Goal: Navigation & Orientation: Find specific page/section

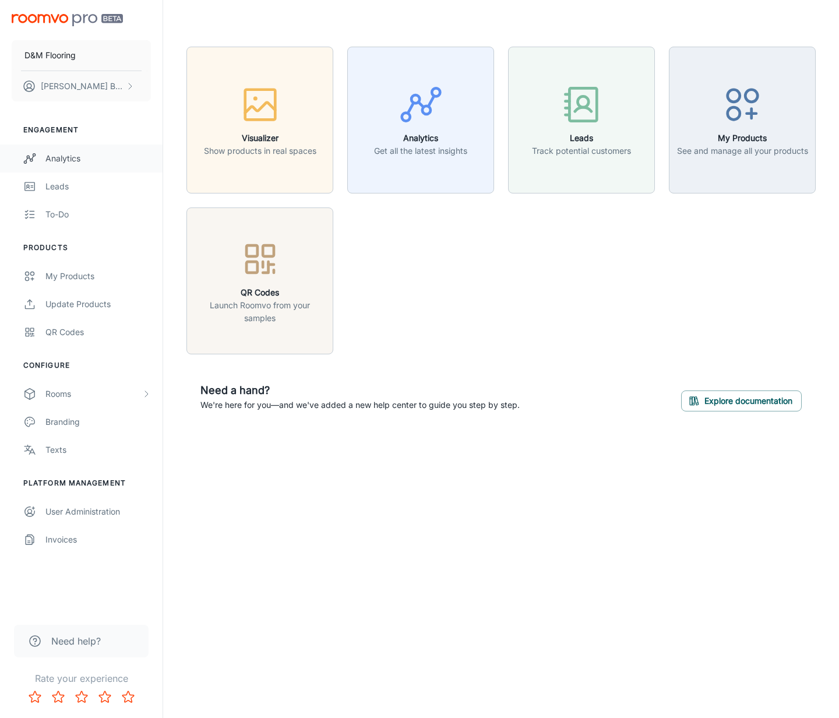
click at [73, 160] on div "Analytics" at bounding box center [97, 158] width 105 height 13
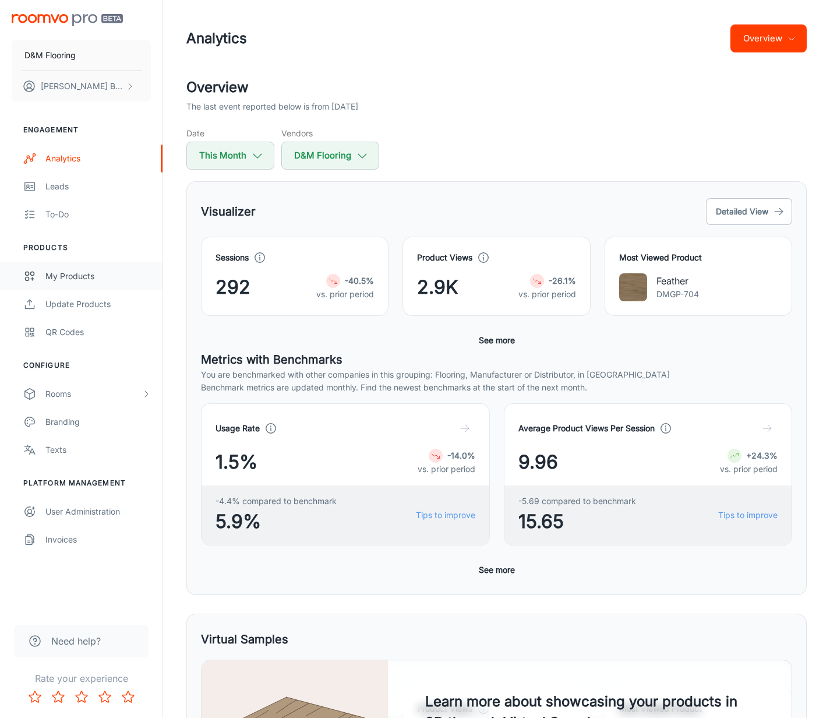
click at [97, 278] on div "My Products" at bounding box center [97, 276] width 105 height 13
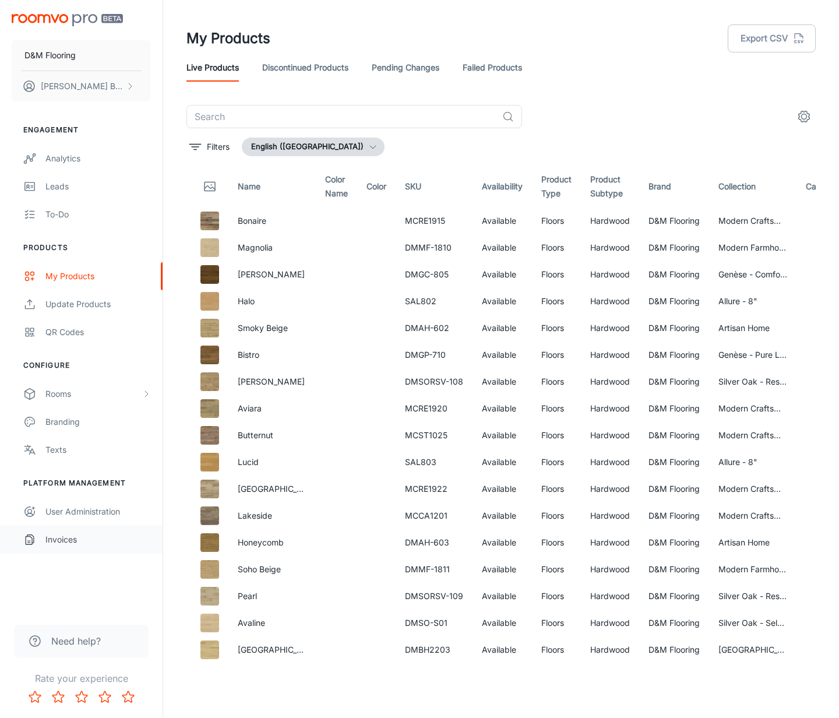
click at [82, 542] on div "Invoices" at bounding box center [97, 539] width 105 height 13
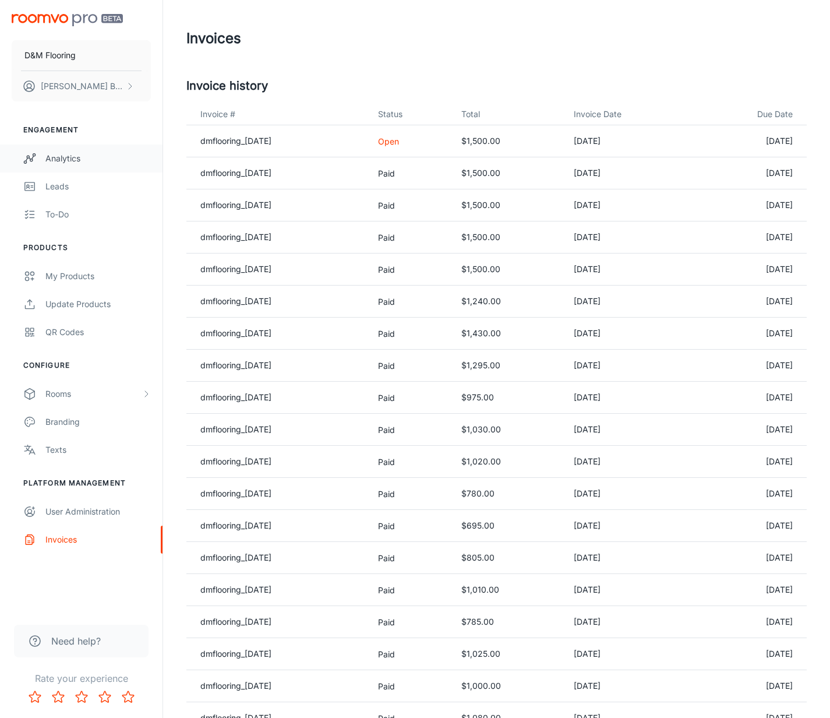
click at [63, 159] on div "Analytics" at bounding box center [97, 158] width 105 height 13
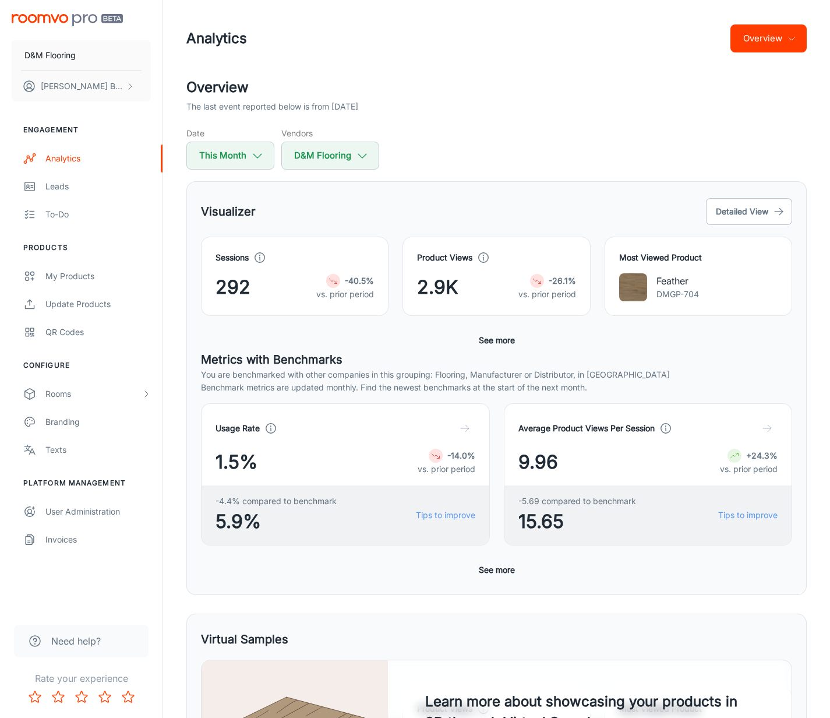
click at [298, 264] on div "Sessions 292 -40.5% vs. prior period" at bounding box center [294, 276] width 158 height 50
drag, startPoint x: 272, startPoint y: 206, endPoint x: 280, endPoint y: 193, distance: 14.9
click at [272, 206] on div "Visualizer Detailed View" at bounding box center [496, 211] width 591 height 31
click at [83, 536] on div "Invoices" at bounding box center [97, 539] width 105 height 13
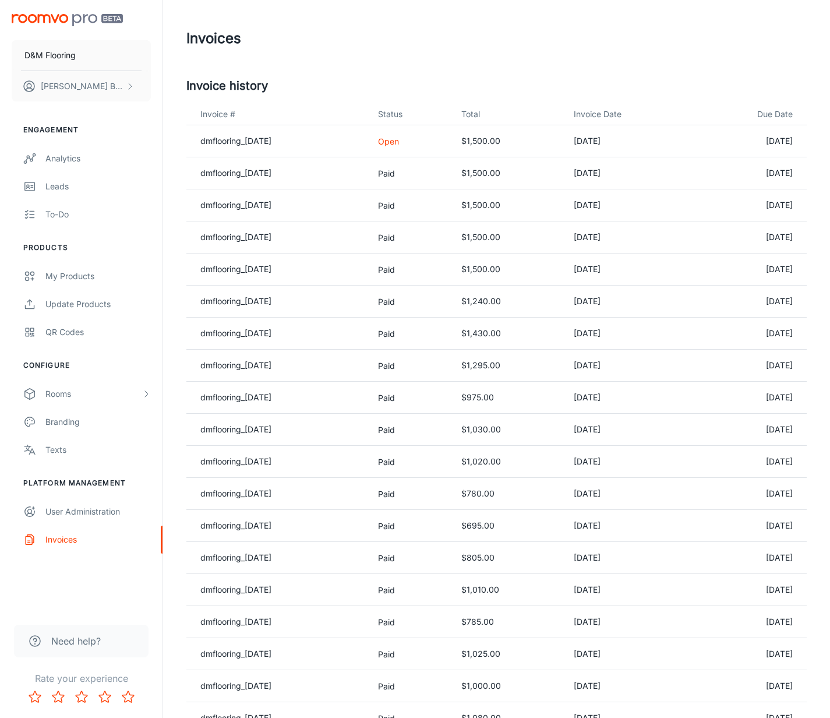
click at [635, 76] on header "Invoices" at bounding box center [496, 38] width 648 height 77
